Goal: Transaction & Acquisition: Download file/media

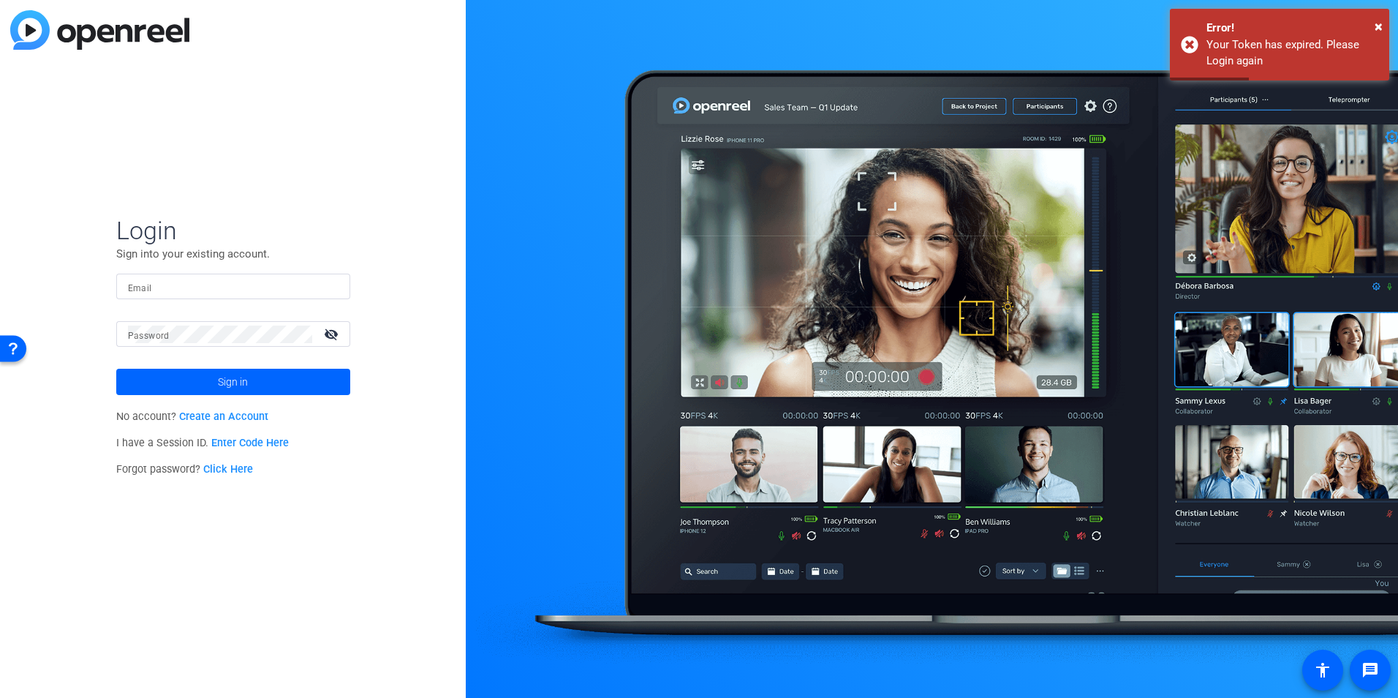
click at [253, 298] on div at bounding box center [233, 286] width 211 height 26
click at [243, 284] on input "Email" at bounding box center [233, 287] width 211 height 18
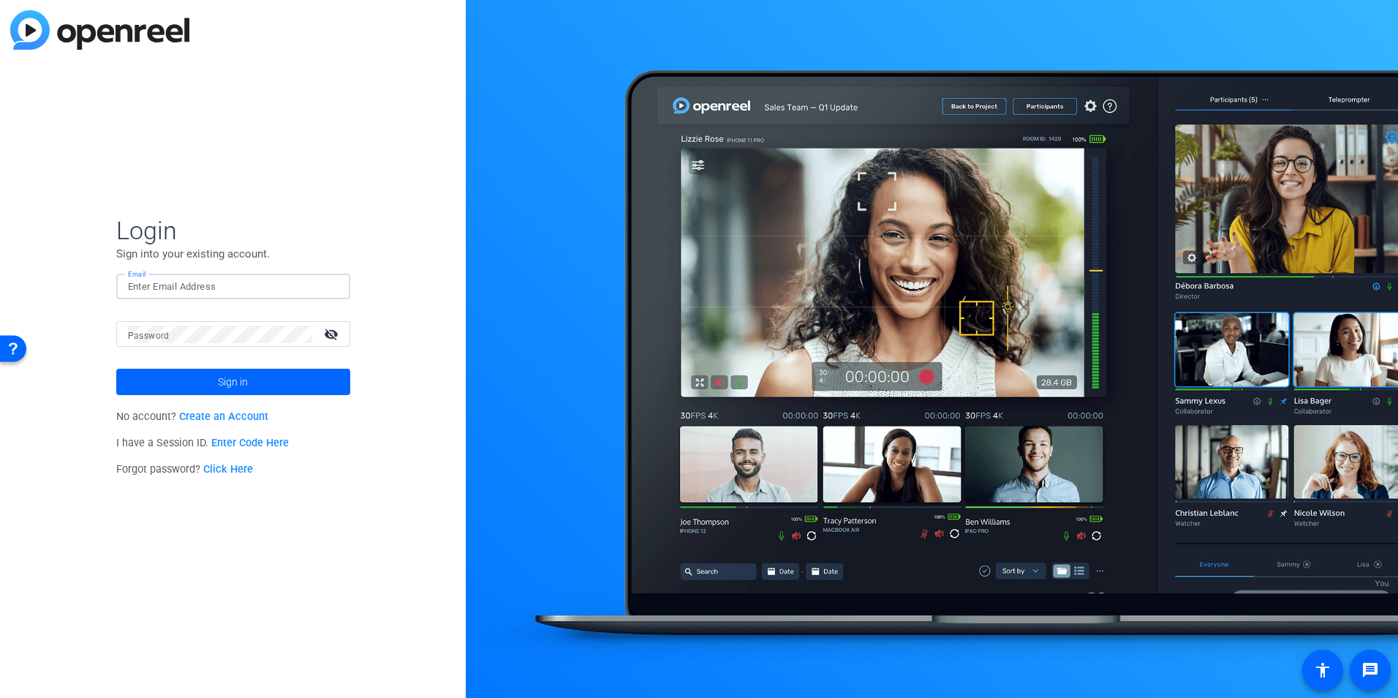
type input "jennifer.beltran-cruz@thermofisher.com"
click at [194, 324] on div at bounding box center [220, 334] width 184 height 26
click at [116, 369] on button "Sign in" at bounding box center [233, 382] width 234 height 26
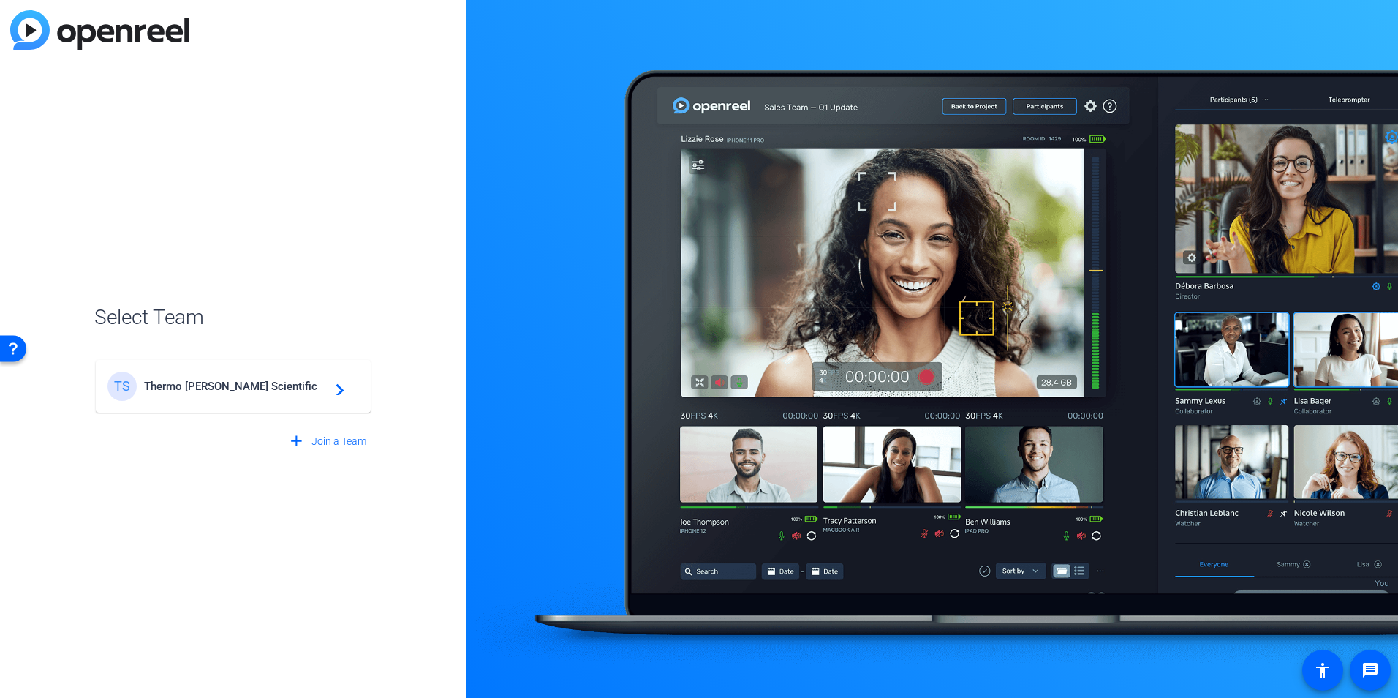
click at [218, 394] on div "TS Thermo Fisher Scientific navigate_next" at bounding box center [233, 385] width 252 height 29
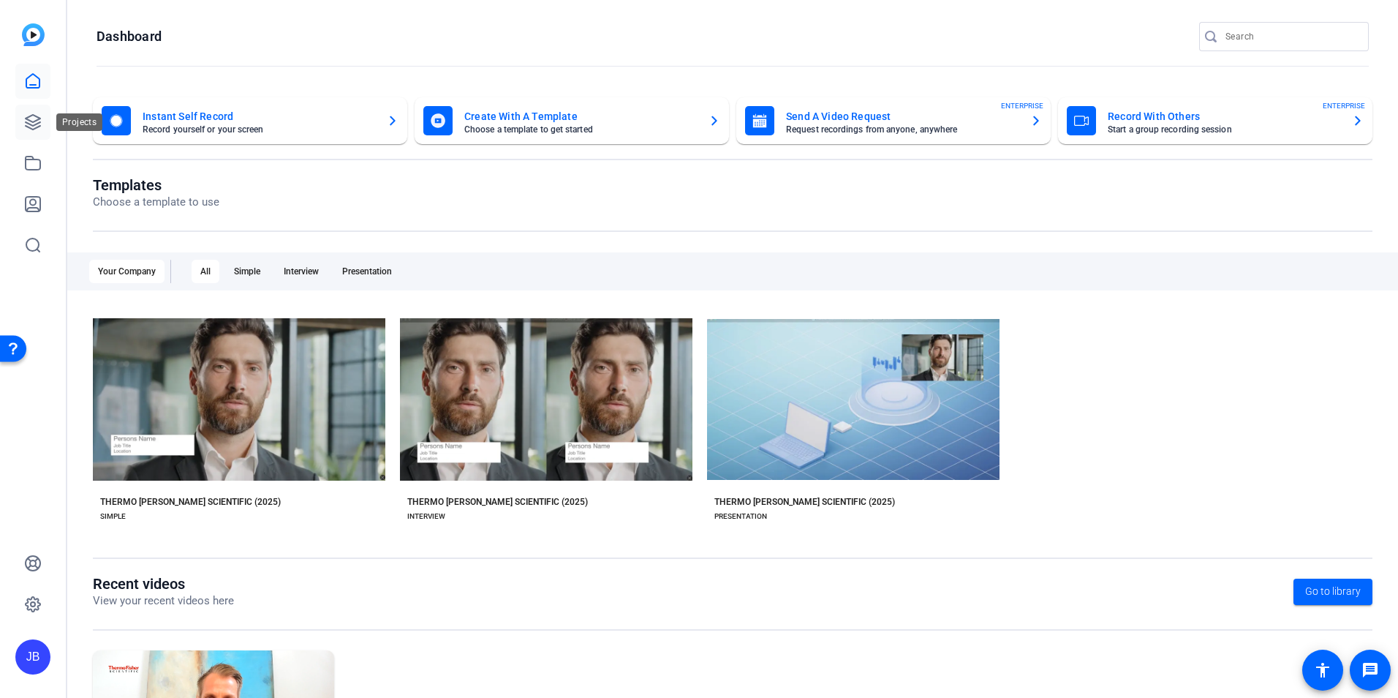
click at [26, 126] on icon at bounding box center [33, 122] width 15 height 15
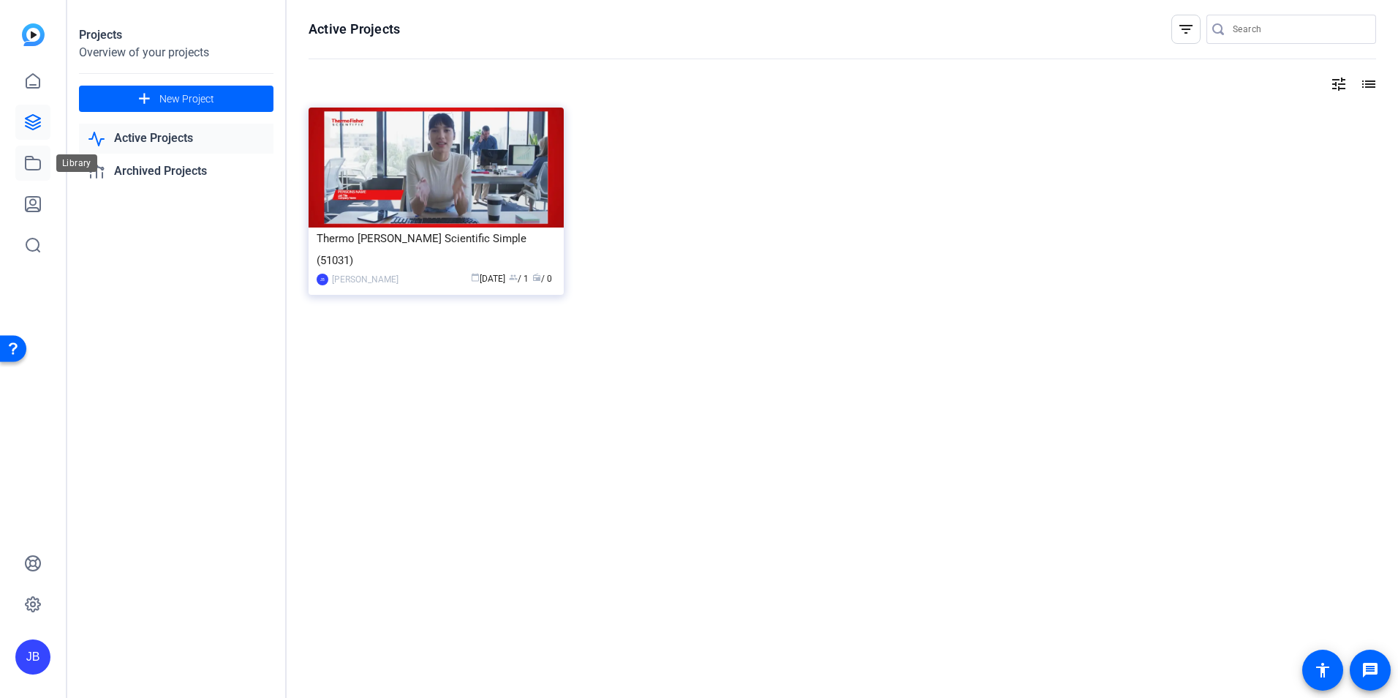
click at [34, 168] on icon at bounding box center [33, 163] width 18 height 18
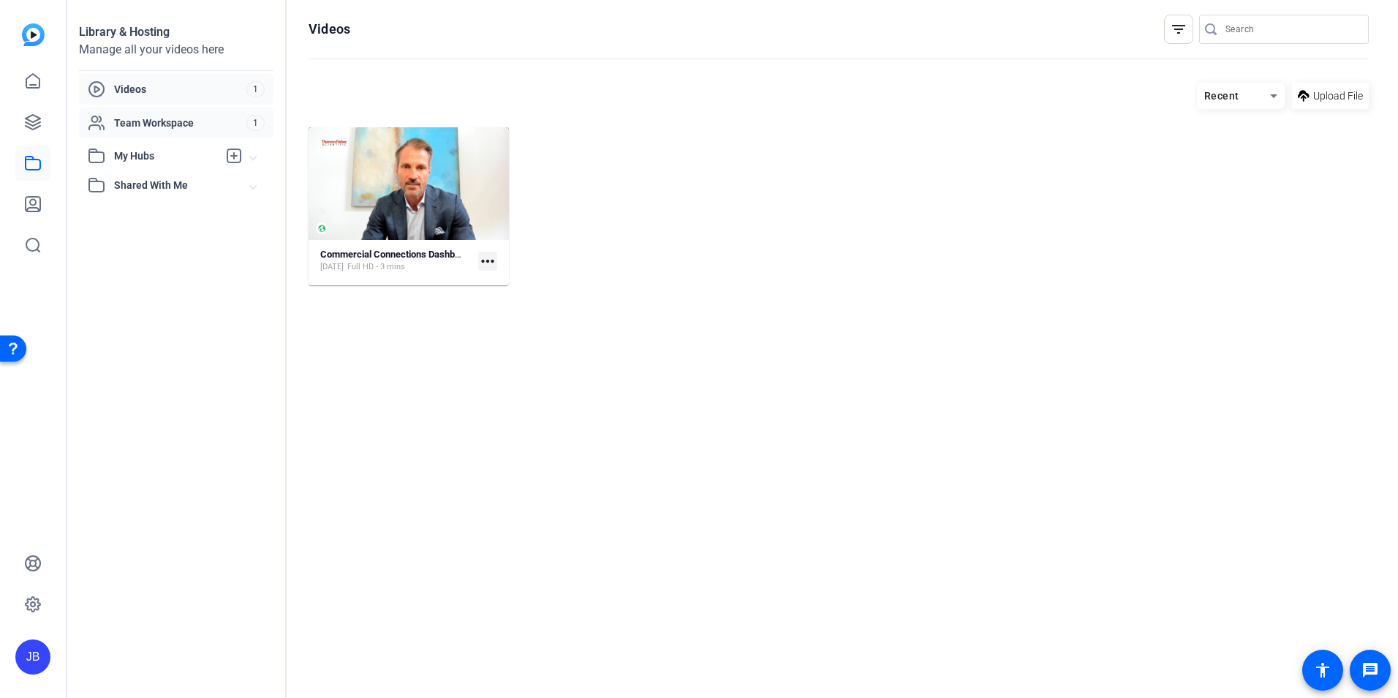
click at [160, 125] on span "Team Workspace" at bounding box center [180, 123] width 132 height 15
click at [151, 156] on span "My Hubs" at bounding box center [166, 155] width 104 height 15
click at [149, 216] on span "Shared With Me" at bounding box center [182, 217] width 136 height 15
click at [137, 88] on span "Videos" at bounding box center [180, 89] width 132 height 15
click at [39, 211] on icon at bounding box center [33, 204] width 15 height 15
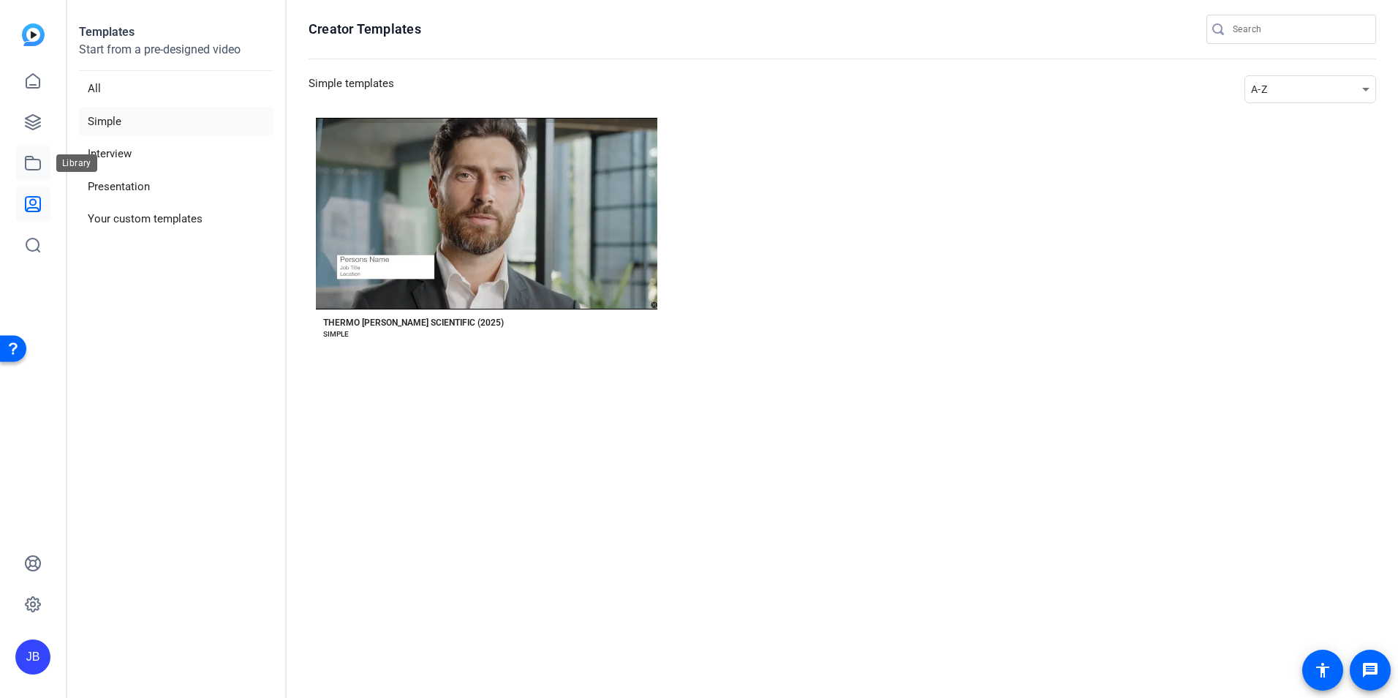
click at [39, 167] on icon at bounding box center [33, 163] width 18 height 18
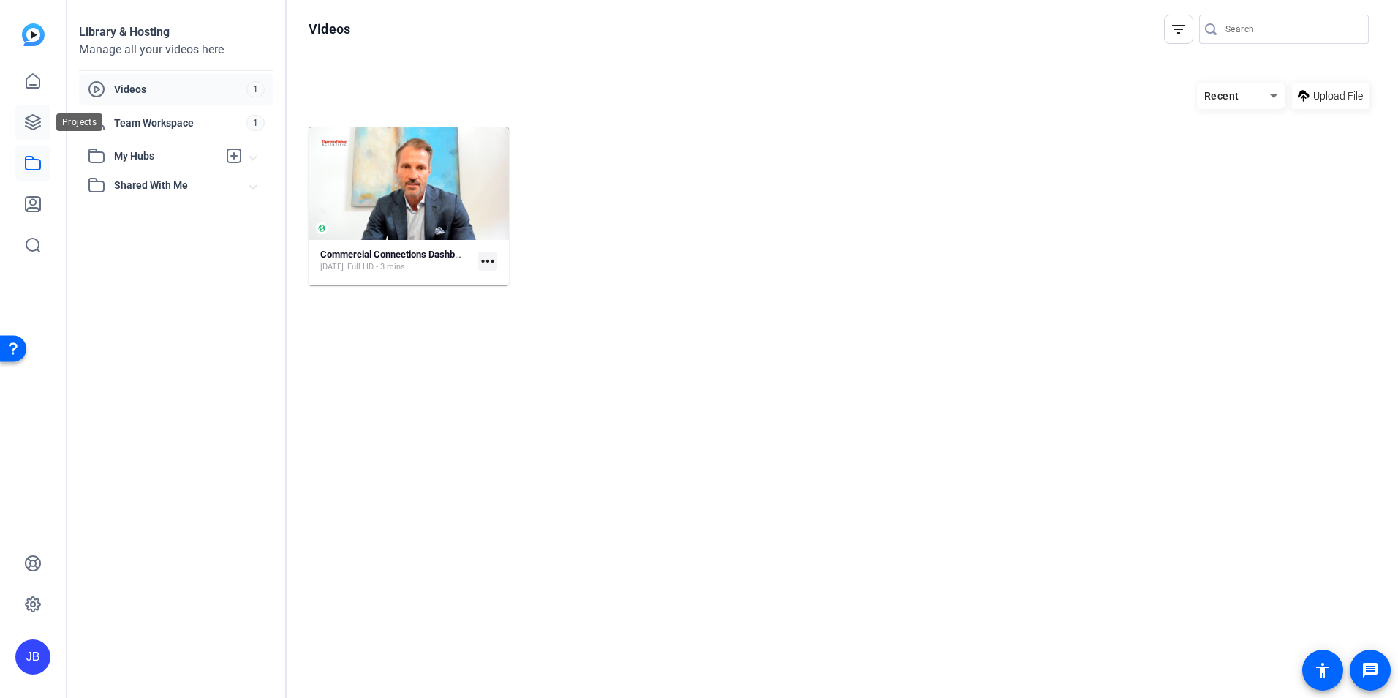
click at [40, 121] on icon at bounding box center [33, 122] width 18 height 18
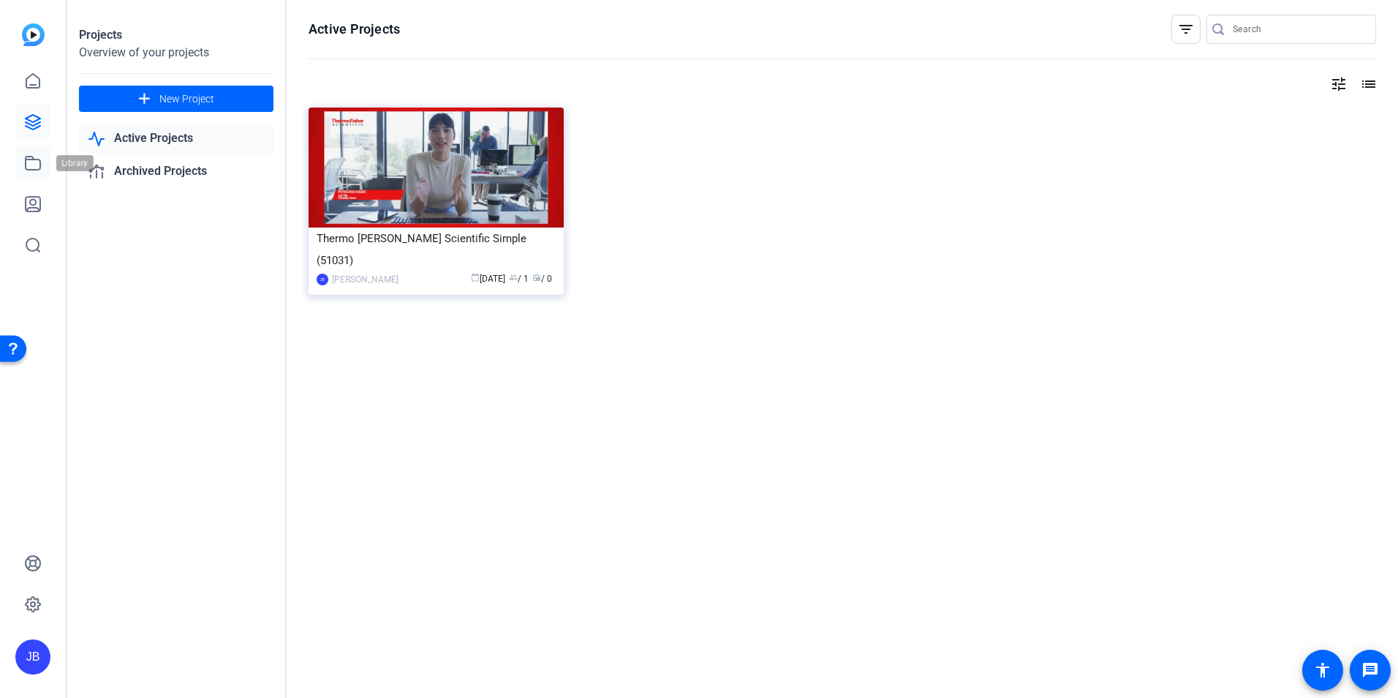
click at [47, 159] on link at bounding box center [32, 163] width 35 height 35
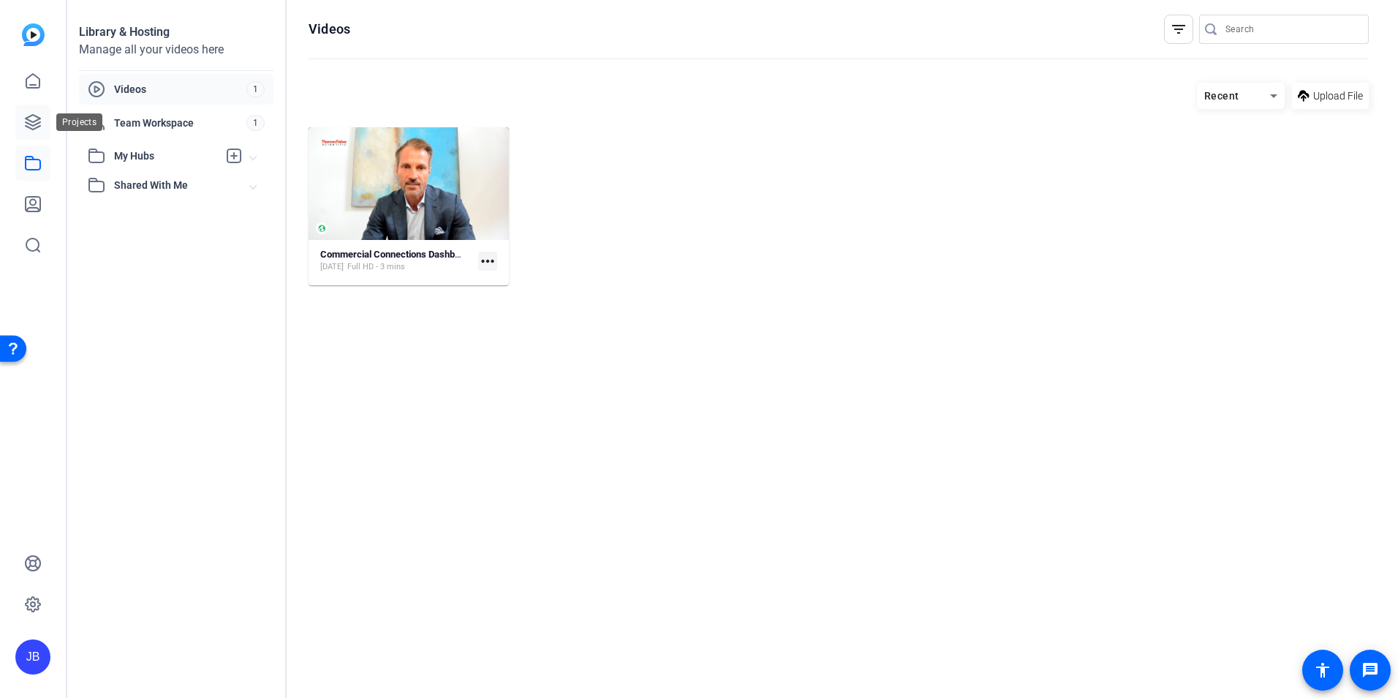
click at [33, 139] on link at bounding box center [32, 122] width 35 height 35
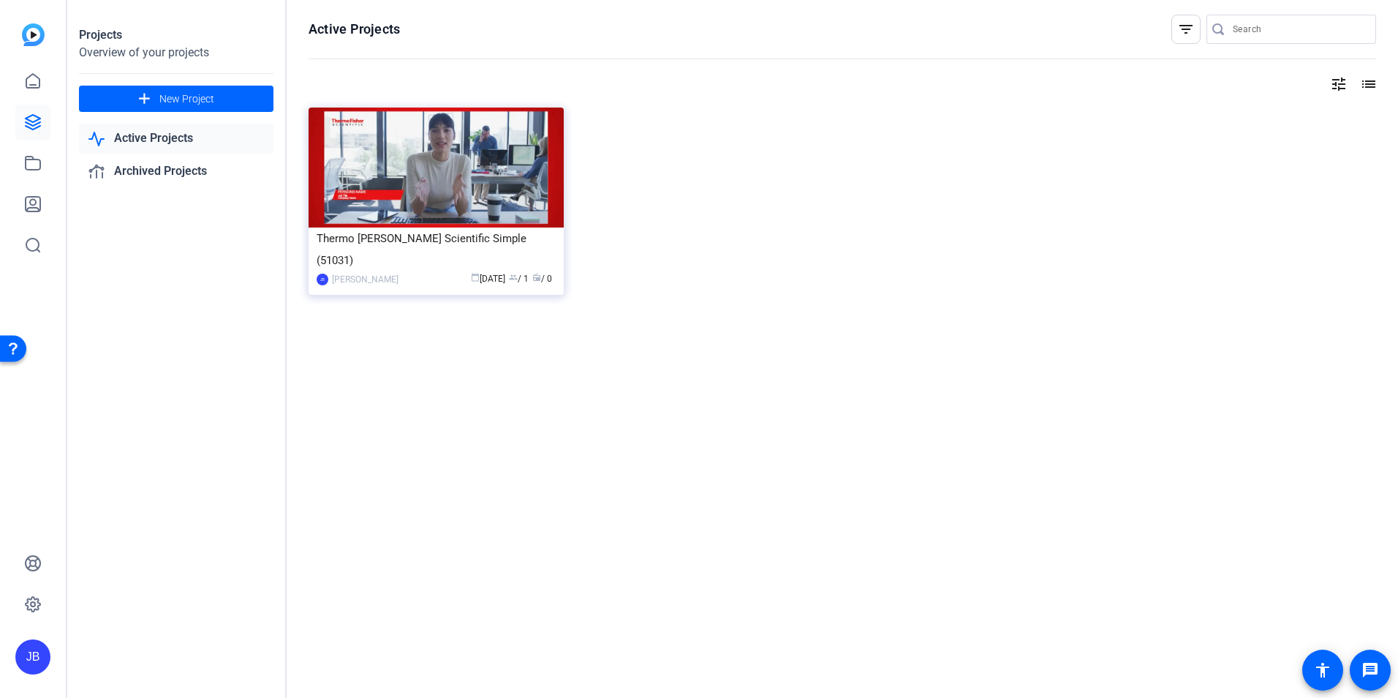
click at [1048, 189] on div "Thermo Fisher Scientific Simple (51031) JB Jennifer Beltran-Cruz calendar_today…" at bounding box center [843, 216] width 1068 height 219
click at [42, 126] on link at bounding box center [32, 122] width 35 height 35
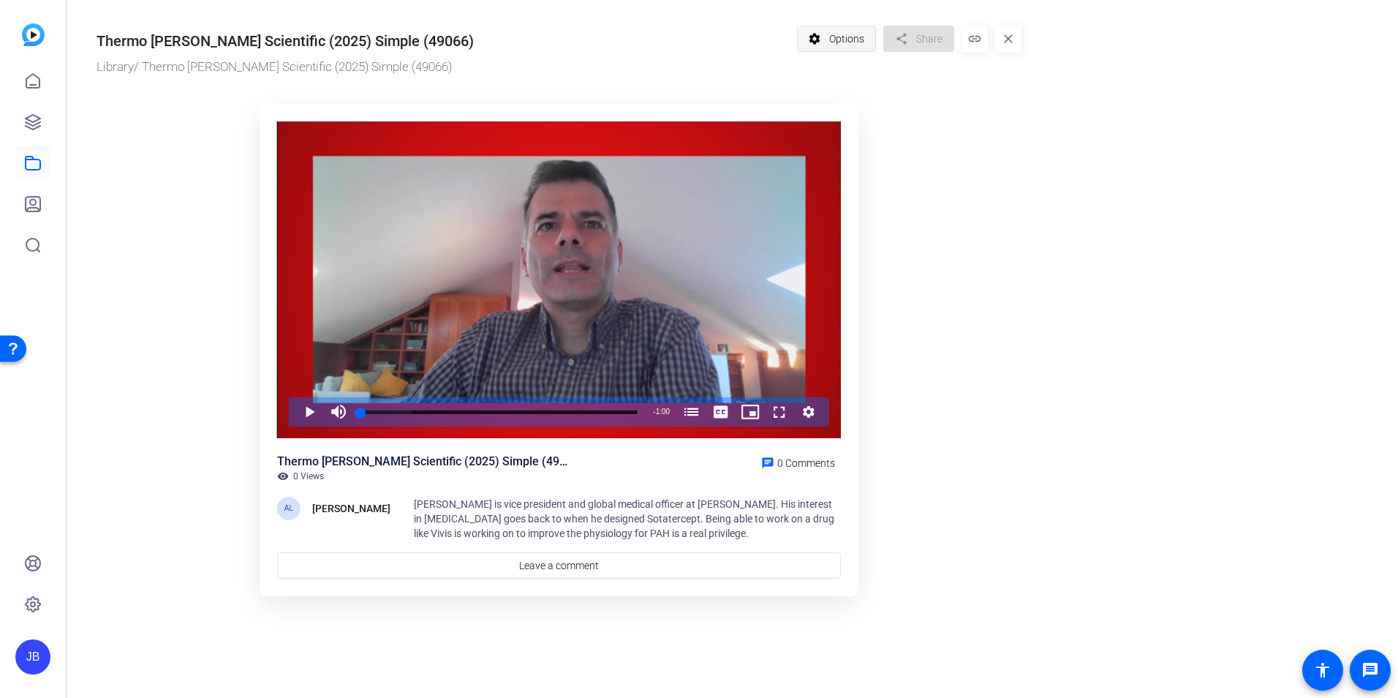
click at [838, 40] on span "Options" at bounding box center [846, 39] width 35 height 28
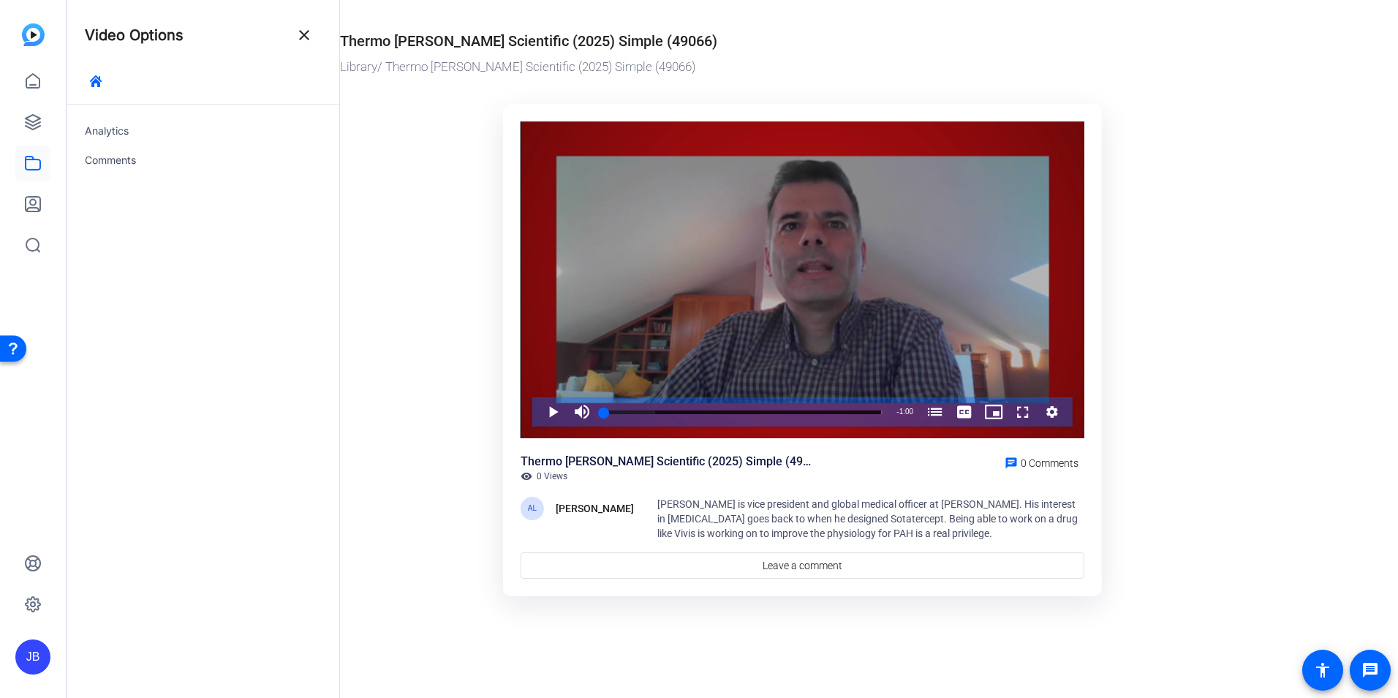
click at [1051, 407] on icon "Video Player" at bounding box center [1052, 412] width 12 height 12
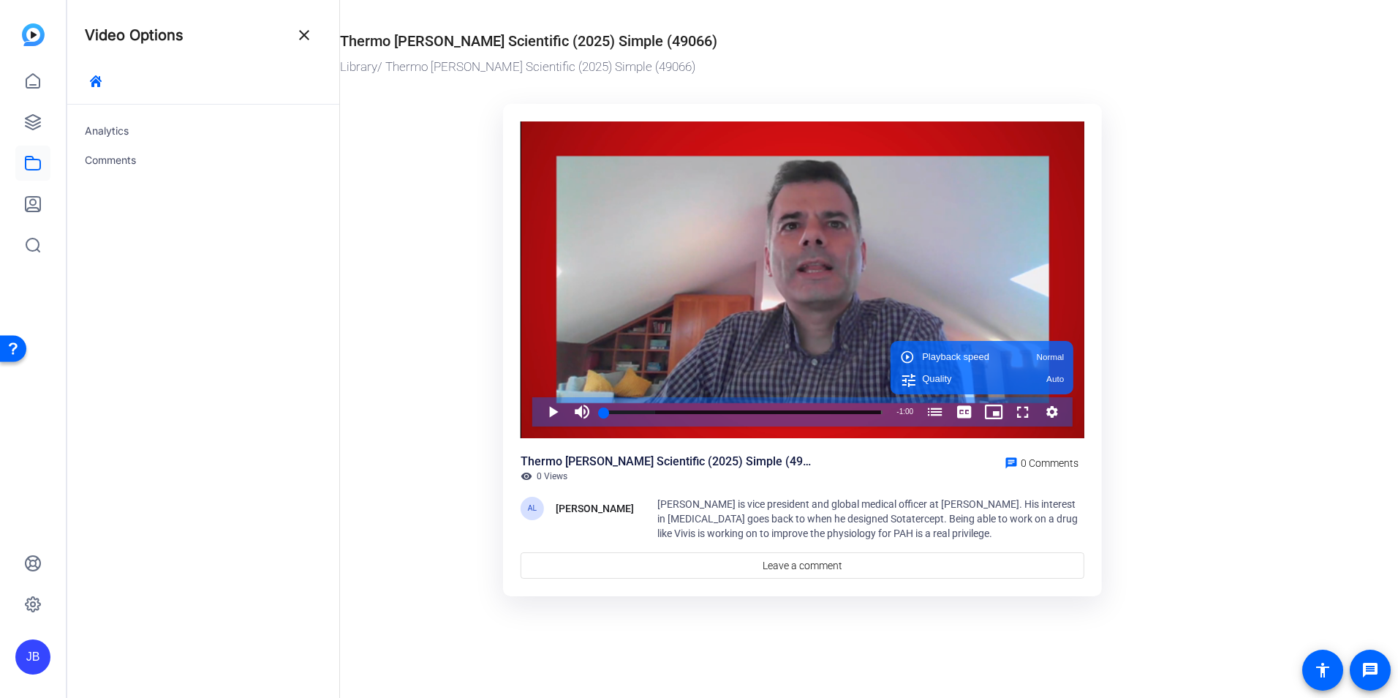
click at [1195, 379] on ktd-grid "Video Player is loading. Play Video Play Mute Current Time 0:00 / Duration 1:00…" at bounding box center [802, 351] width 925 height 512
click at [390, 165] on ktd-grid "Video Player is loading. Play Video Play Mute Current Time 0:00 / Duration 1:00…" at bounding box center [802, 351] width 925 height 512
click at [297, 20] on span at bounding box center [304, 35] width 35 height 35
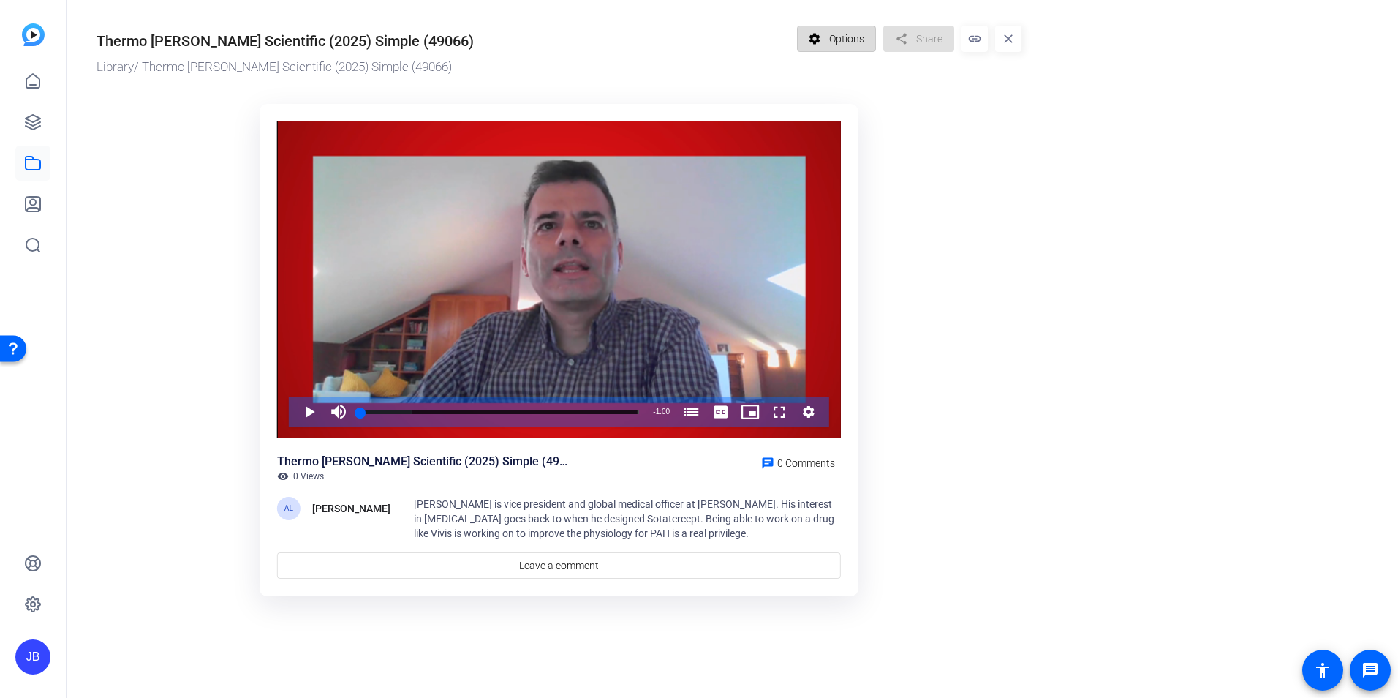
click at [839, 38] on span "Options" at bounding box center [846, 39] width 35 height 28
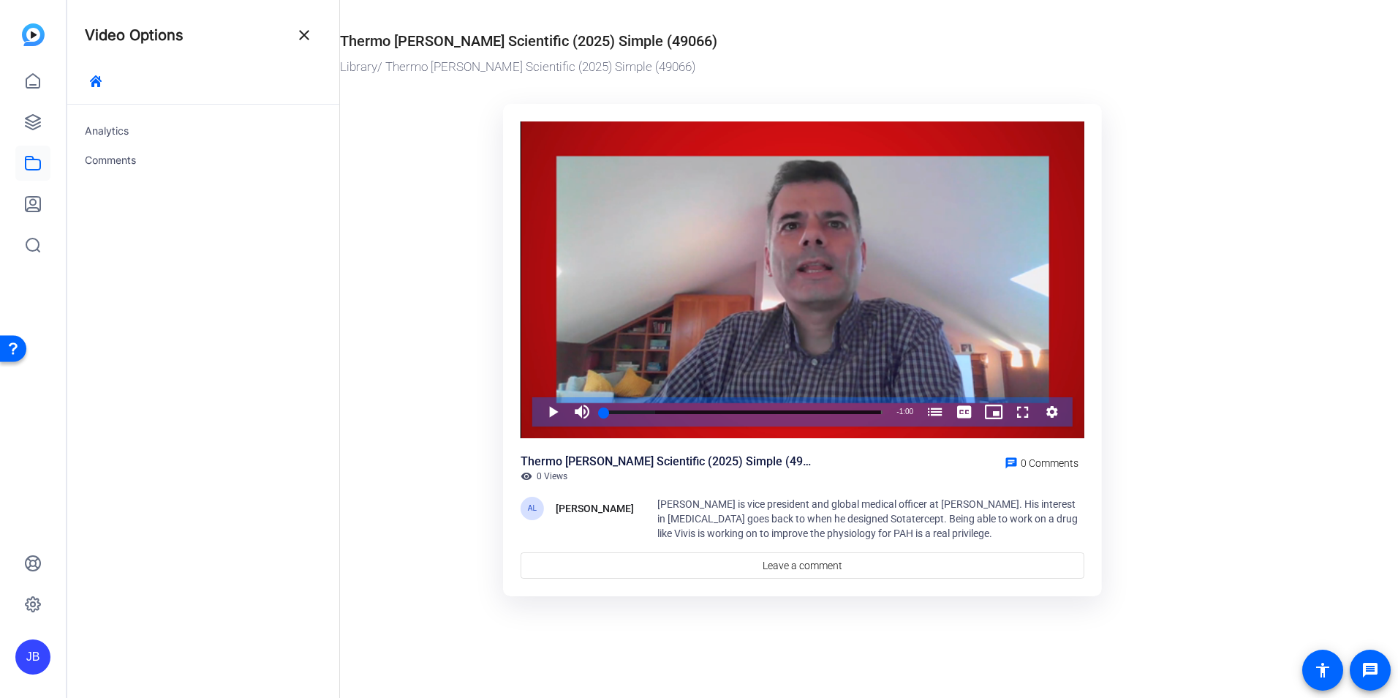
click at [298, 40] on mat-icon "close" at bounding box center [304, 35] width 18 height 18
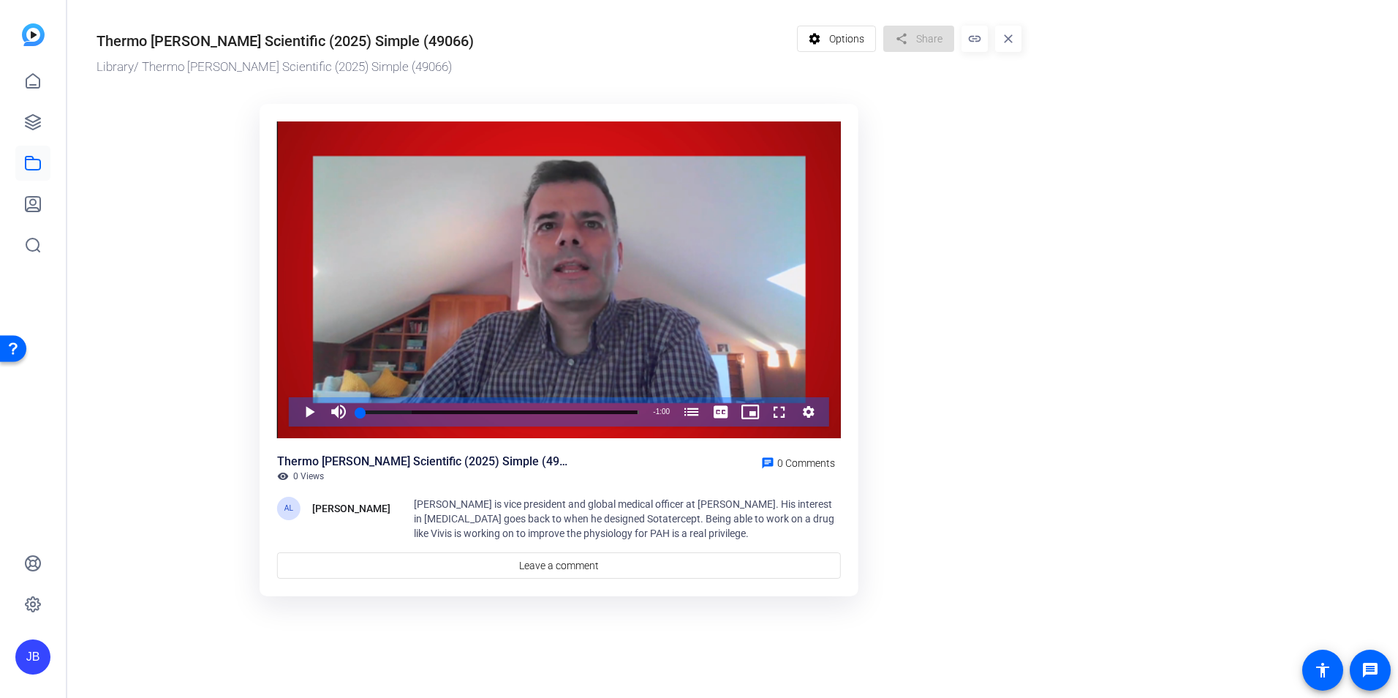
click at [967, 36] on mat-icon "link" at bounding box center [974, 39] width 26 height 26
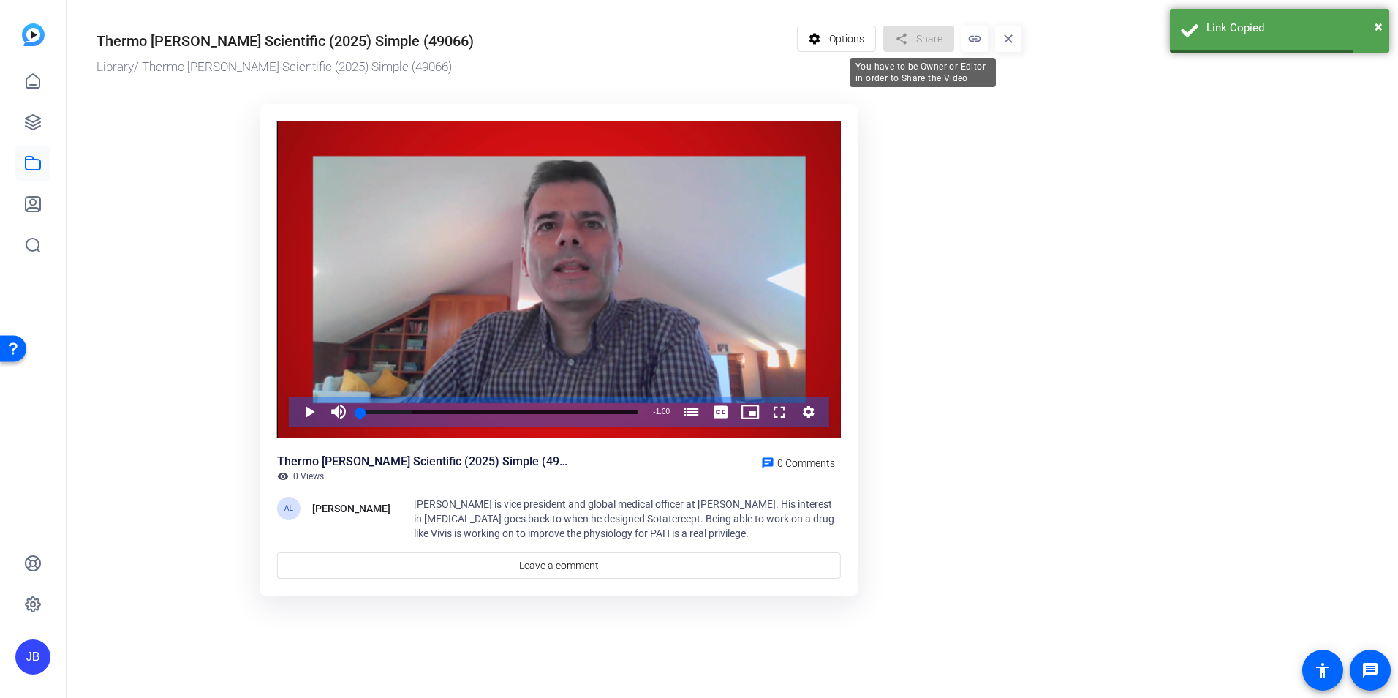
click at [923, 39] on div "share Share" at bounding box center [922, 39] width 78 height 26
click at [899, 41] on div "share Share" at bounding box center [922, 39] width 78 height 26
drag, startPoint x: 994, startPoint y: 180, endPoint x: 985, endPoint y: 156, distance: 25.0
click at [992, 177] on ktd-grid "Video Player is loading. Play Video Play Mute Current Time 0:00 / Duration 1:00…" at bounding box center [559, 351] width 925 height 512
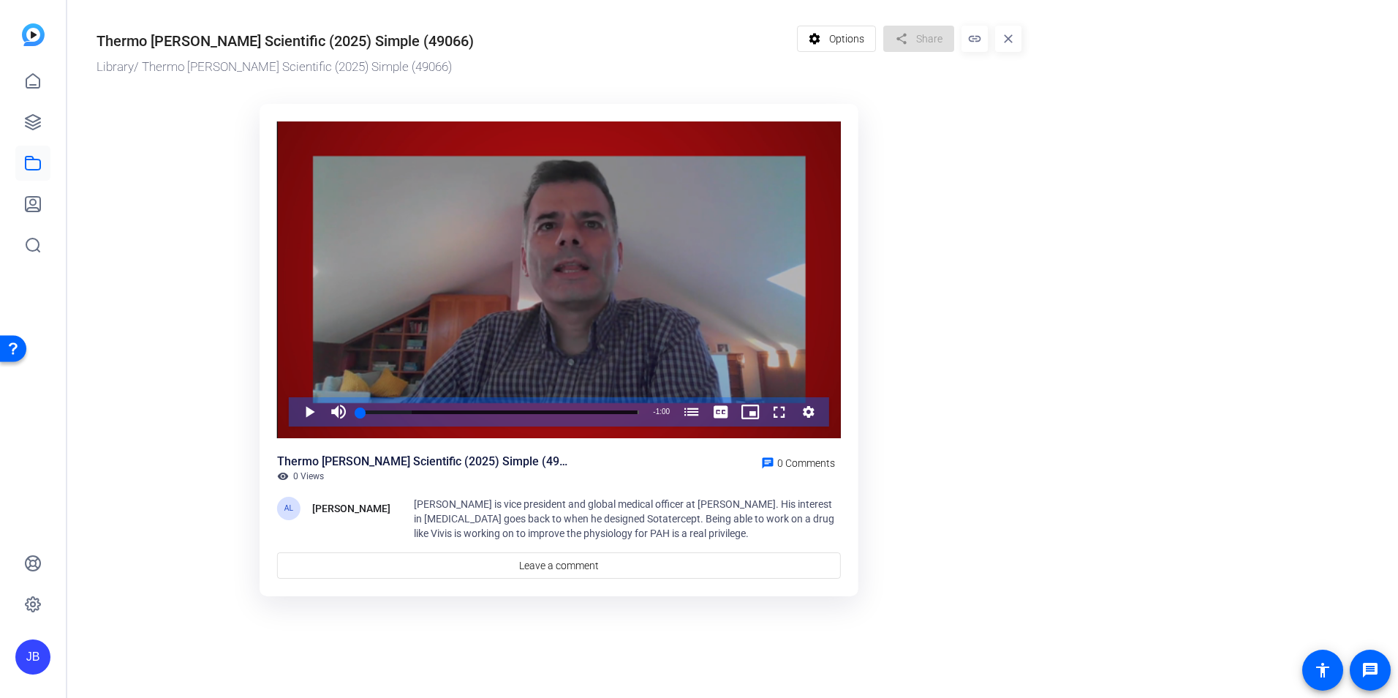
click at [811, 412] on icon "Video Player" at bounding box center [808, 412] width 15 height 18
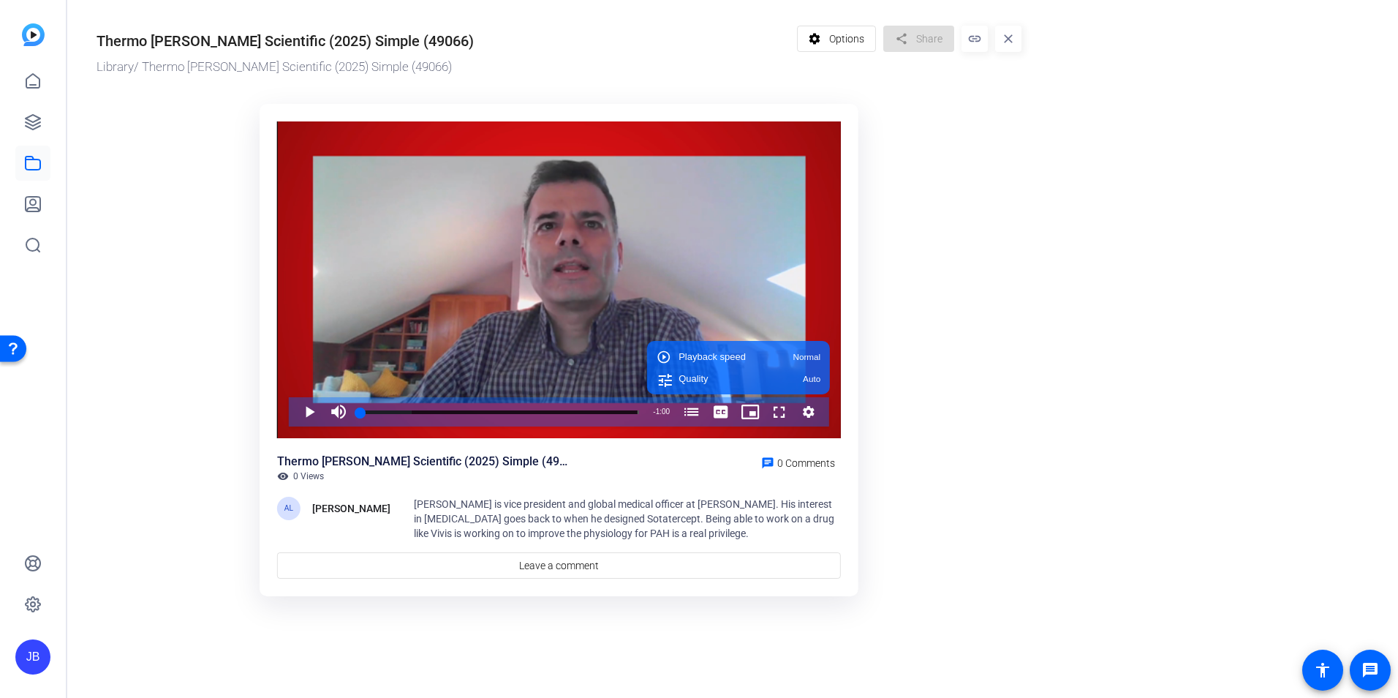
click at [946, 409] on ktd-grid "Video Player is loading. Play Video Play Mute Current Time 0:00 / Duration 1:00…" at bounding box center [559, 351] width 925 height 512
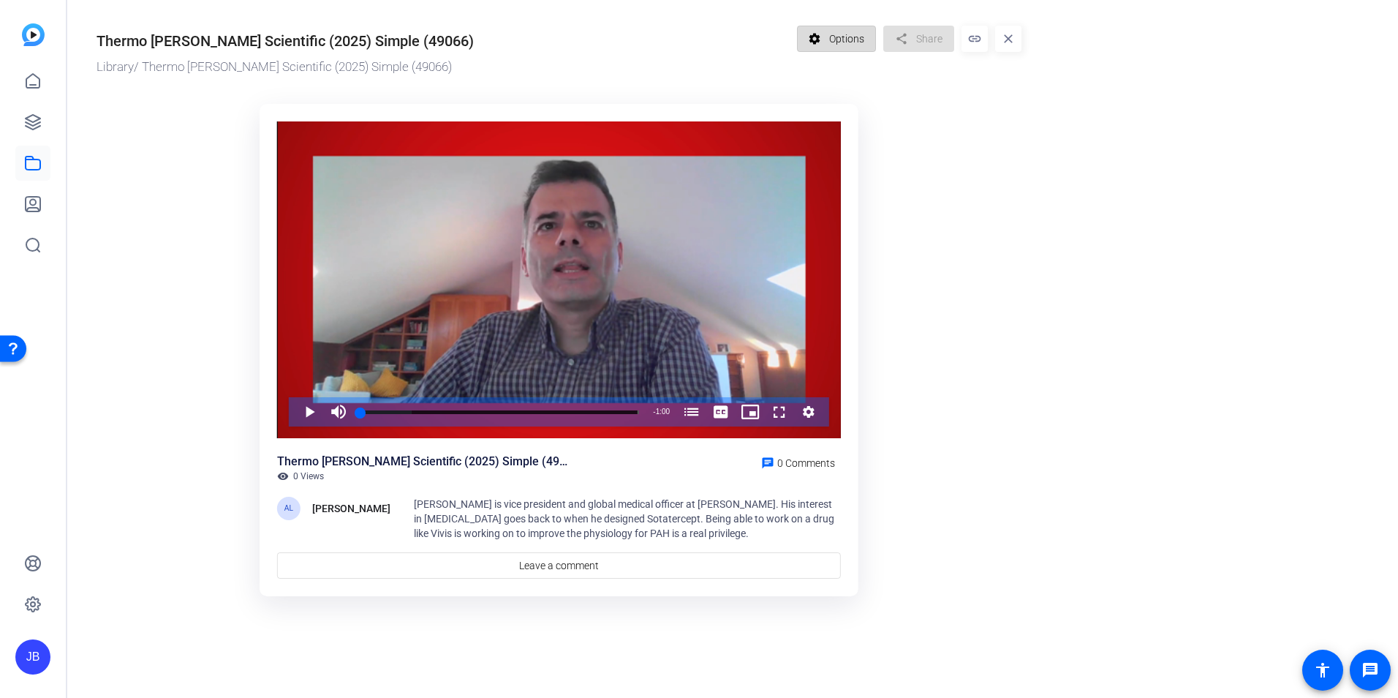
click at [823, 42] on mat-icon "settings" at bounding box center [815, 39] width 18 height 28
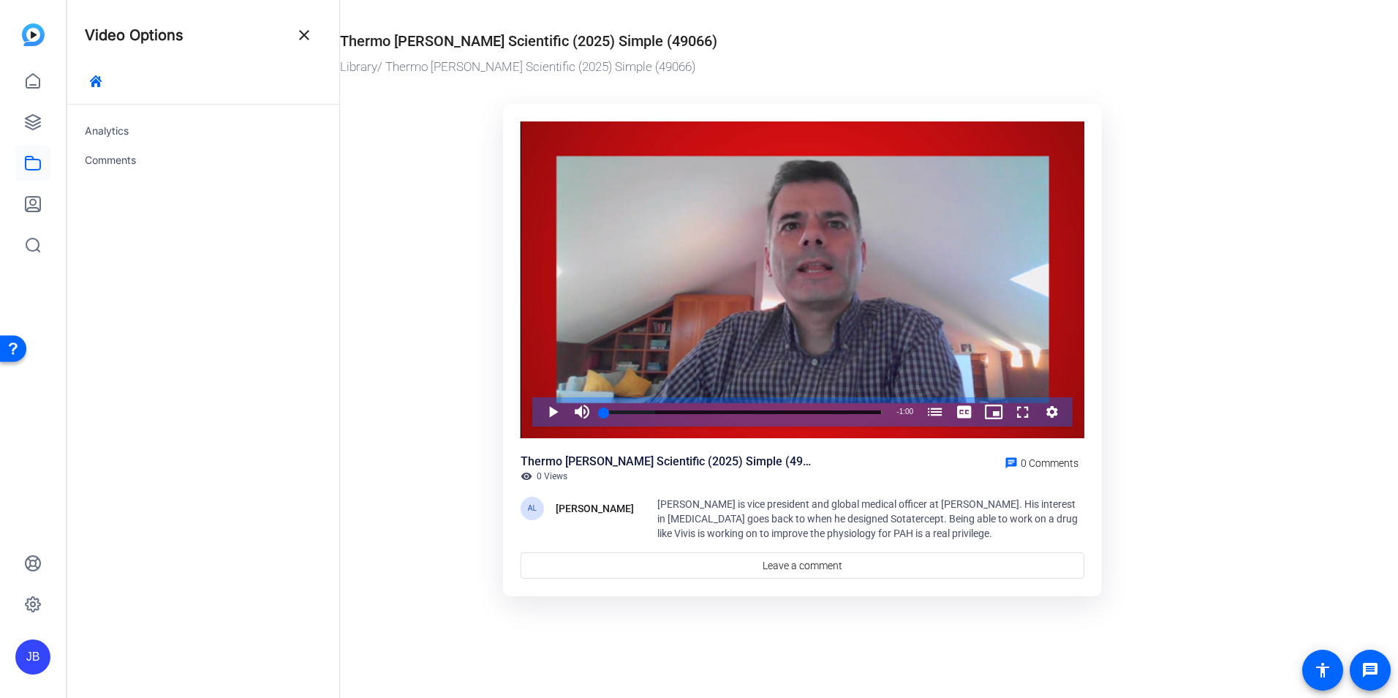
drag, startPoint x: 863, startPoint y: 73, endPoint x: 871, endPoint y: 72, distance: 8.2
click at [869, 73] on div "Library / Thermo Fisher Scientific (2025) Simple (49066)" at bounding box center [799, 67] width 918 height 19
click at [292, 37] on span at bounding box center [304, 35] width 35 height 35
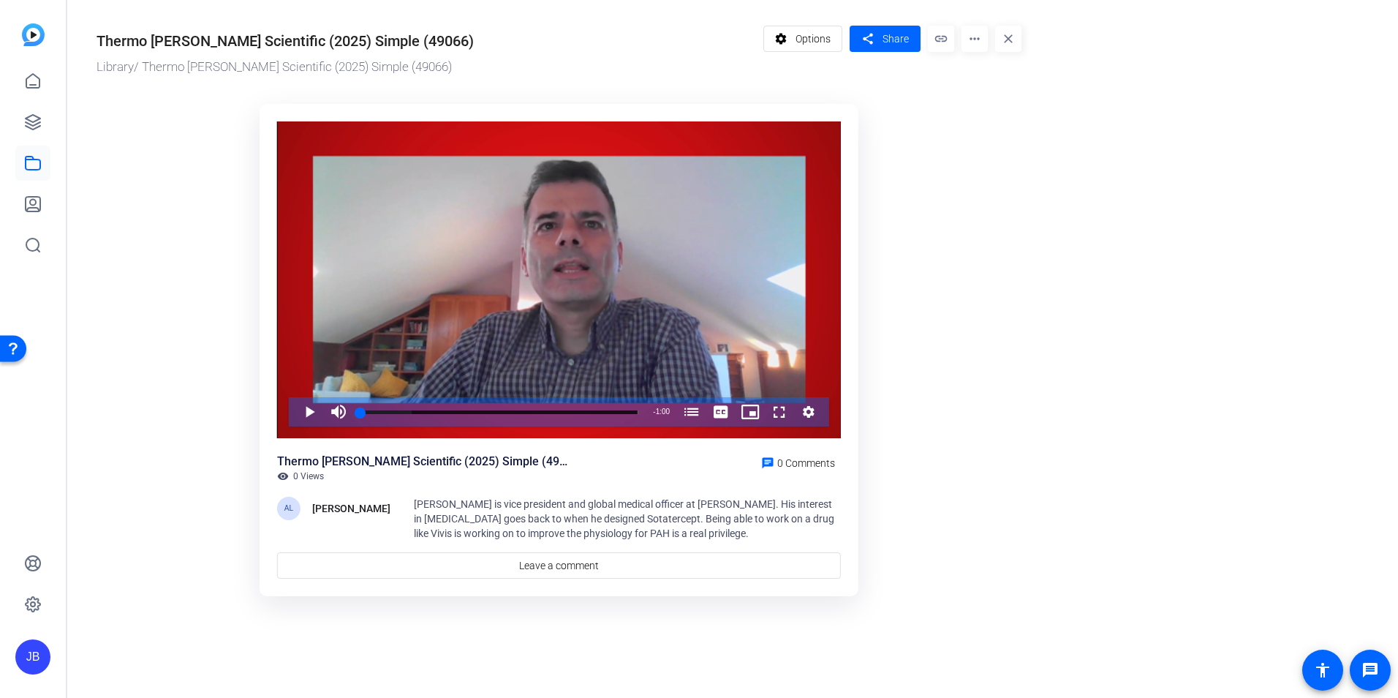
click at [967, 31] on mat-icon "more_horiz" at bounding box center [974, 39] width 26 height 26
click at [1011, 102] on span "Download" at bounding box center [1002, 102] width 58 height 18
